Goal: Task Accomplishment & Management: Use online tool/utility

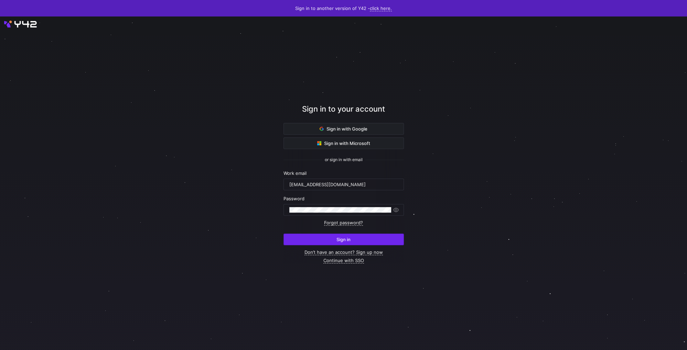
click at [351, 240] on span "submit" at bounding box center [344, 239] width 120 height 11
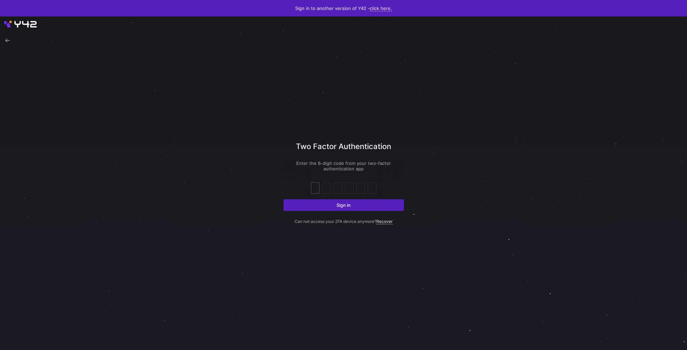
click at [317, 189] on input "text" at bounding box center [315, 188] width 5 height 8
type input "2"
type input "3"
type input "9"
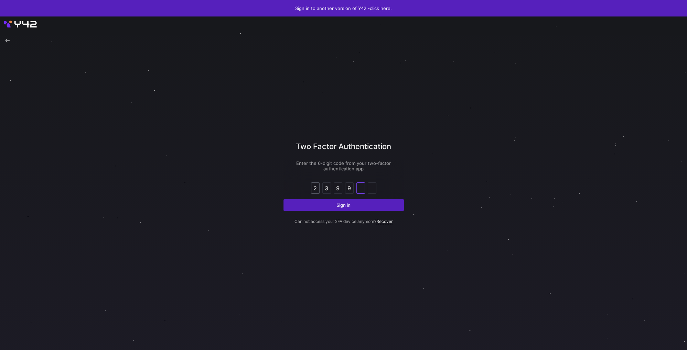
type input "1"
type input "8"
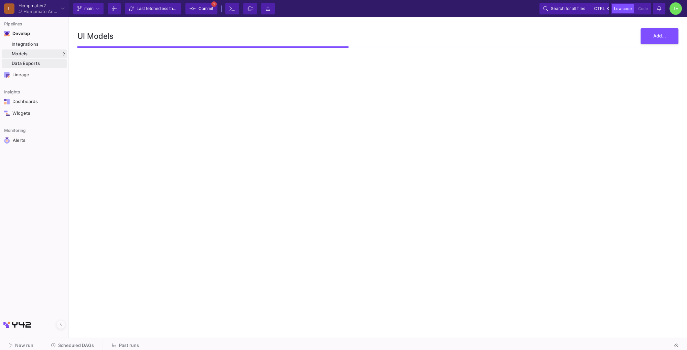
click at [24, 65] on div "Data Exports" at bounding box center [38, 64] width 53 height 6
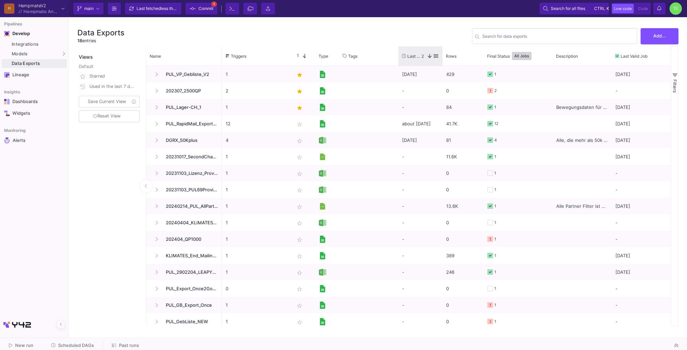
click at [415, 55] on span "Last Used" at bounding box center [414, 56] width 14 height 5
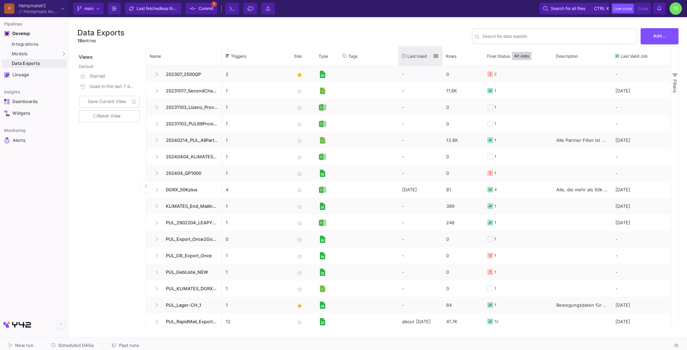
click at [416, 55] on span "Last Used" at bounding box center [416, 56] width 19 height 5
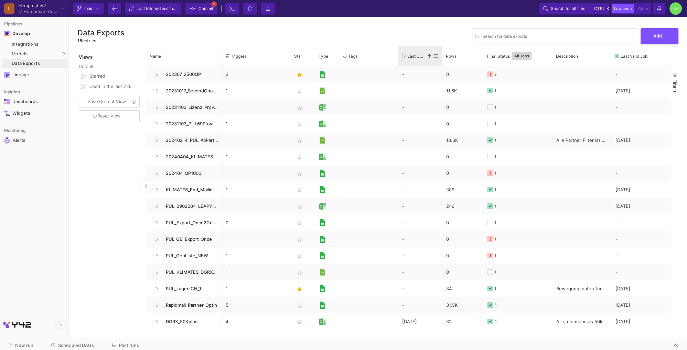
click at [416, 55] on span "Last Used" at bounding box center [415, 56] width 17 height 5
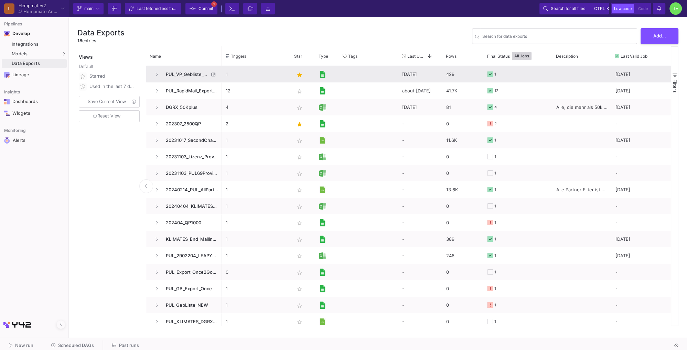
click at [189, 74] on span "PUL_VP_Gebliste_V2" at bounding box center [185, 74] width 47 height 16
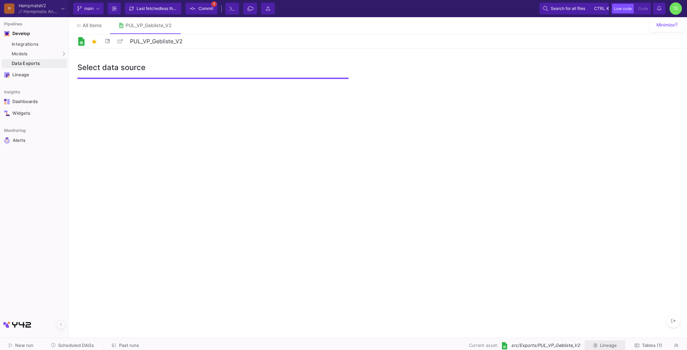
click at [607, 348] on span "Lineage" at bounding box center [608, 345] width 17 height 5
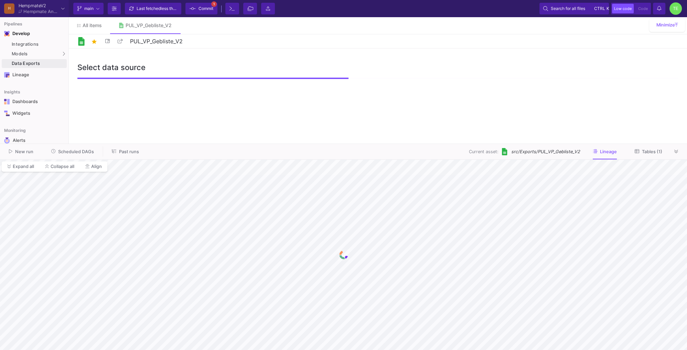
click at [644, 150] on span "Tables (1)" at bounding box center [652, 151] width 20 height 5
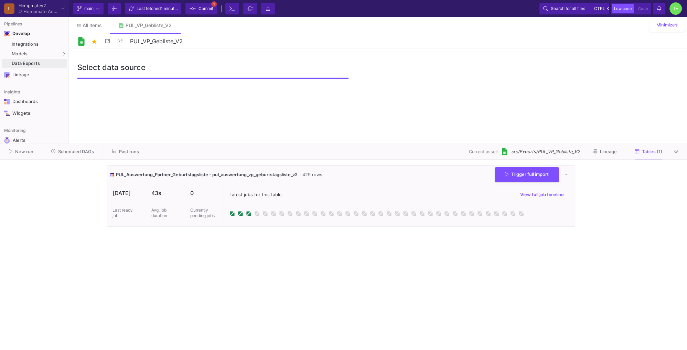
click at [24, 154] on span "New run" at bounding box center [24, 151] width 18 height 5
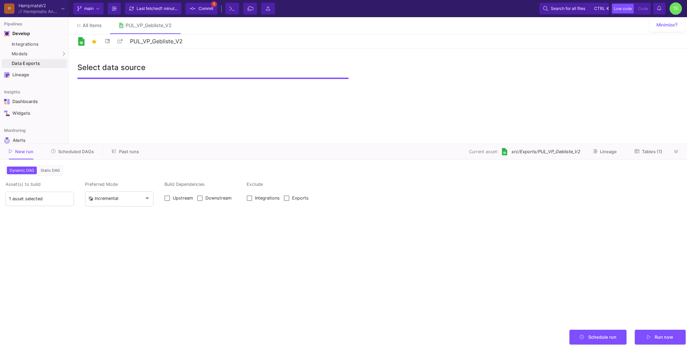
click at [175, 198] on span "Upstream" at bounding box center [183, 199] width 20 height 6
click at [167, 201] on input "Upstream" at bounding box center [167, 201] width 0 height 0
checkbox input "true"
click at [113, 197] on div "Incremental" at bounding box center [103, 199] width 30 height 6
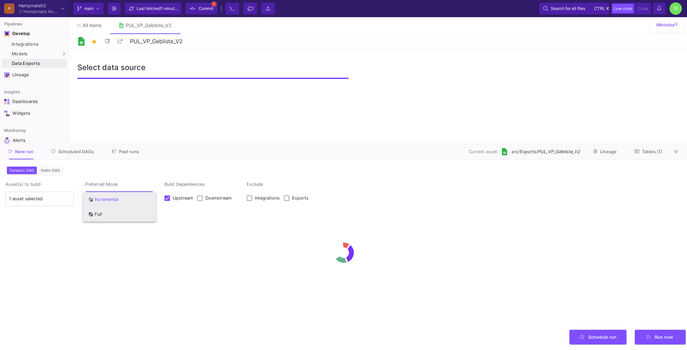
click at [110, 216] on span "Full" at bounding box center [119, 214] width 62 height 15
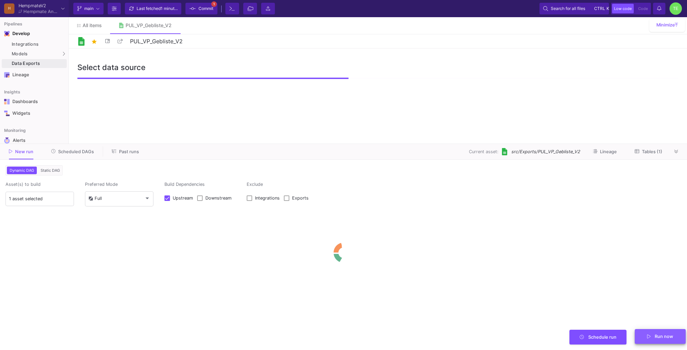
click at [651, 335] on span "Run now" at bounding box center [660, 336] width 26 height 5
